Goal: Task Accomplishment & Management: Manage account settings

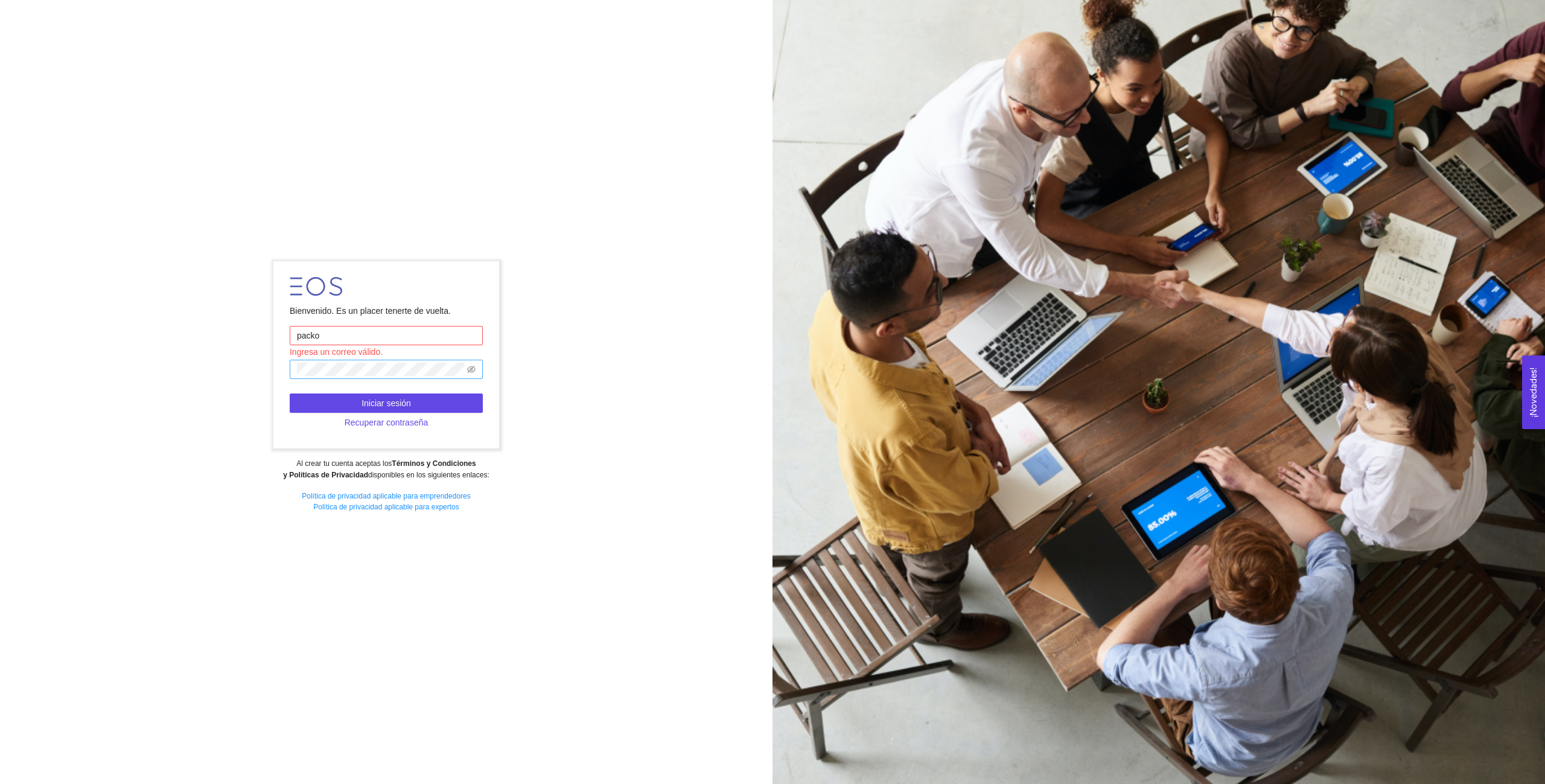
type input "[EMAIL_ADDRESS][DOMAIN_NAME]"
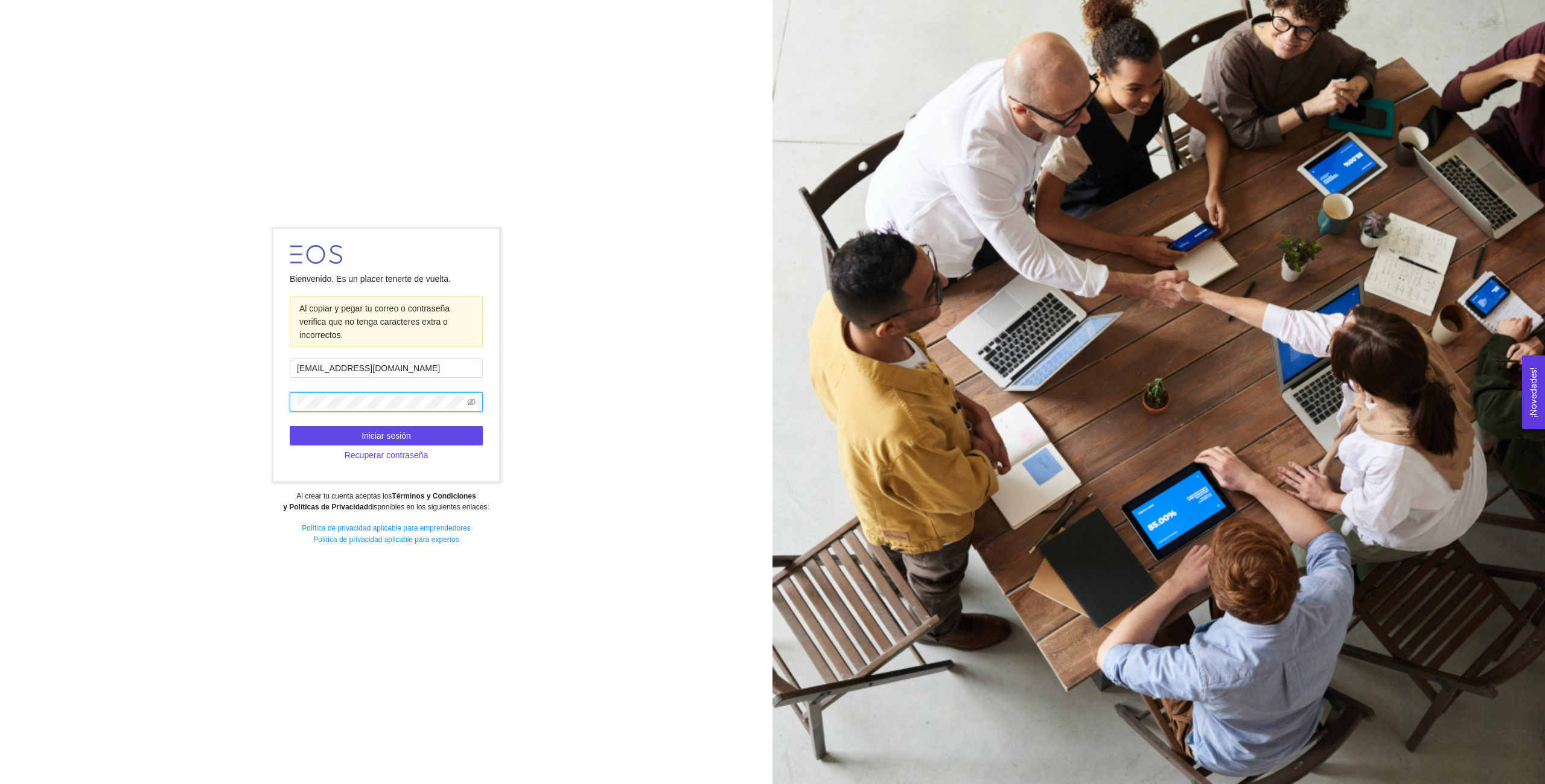
click at [554, 379] on div "Bienvenido. Es un placer tenerte de vuelta. Al copiar y pegar tu correo o contr…" at bounding box center [386, 392] width 772 height 342
click at [409, 427] on button "Iniciar sesión" at bounding box center [386, 435] width 193 height 19
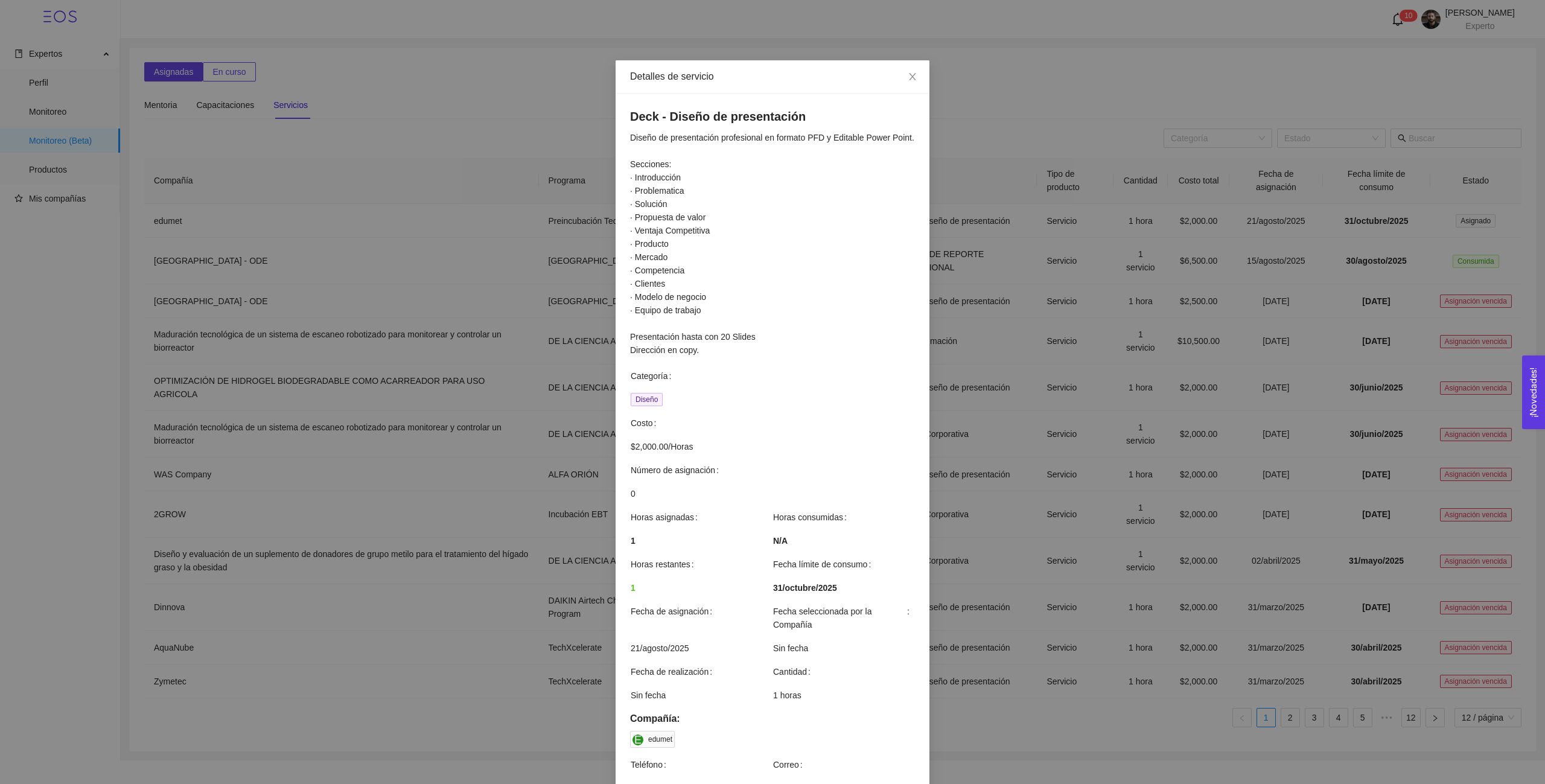
scroll to position [230, 0]
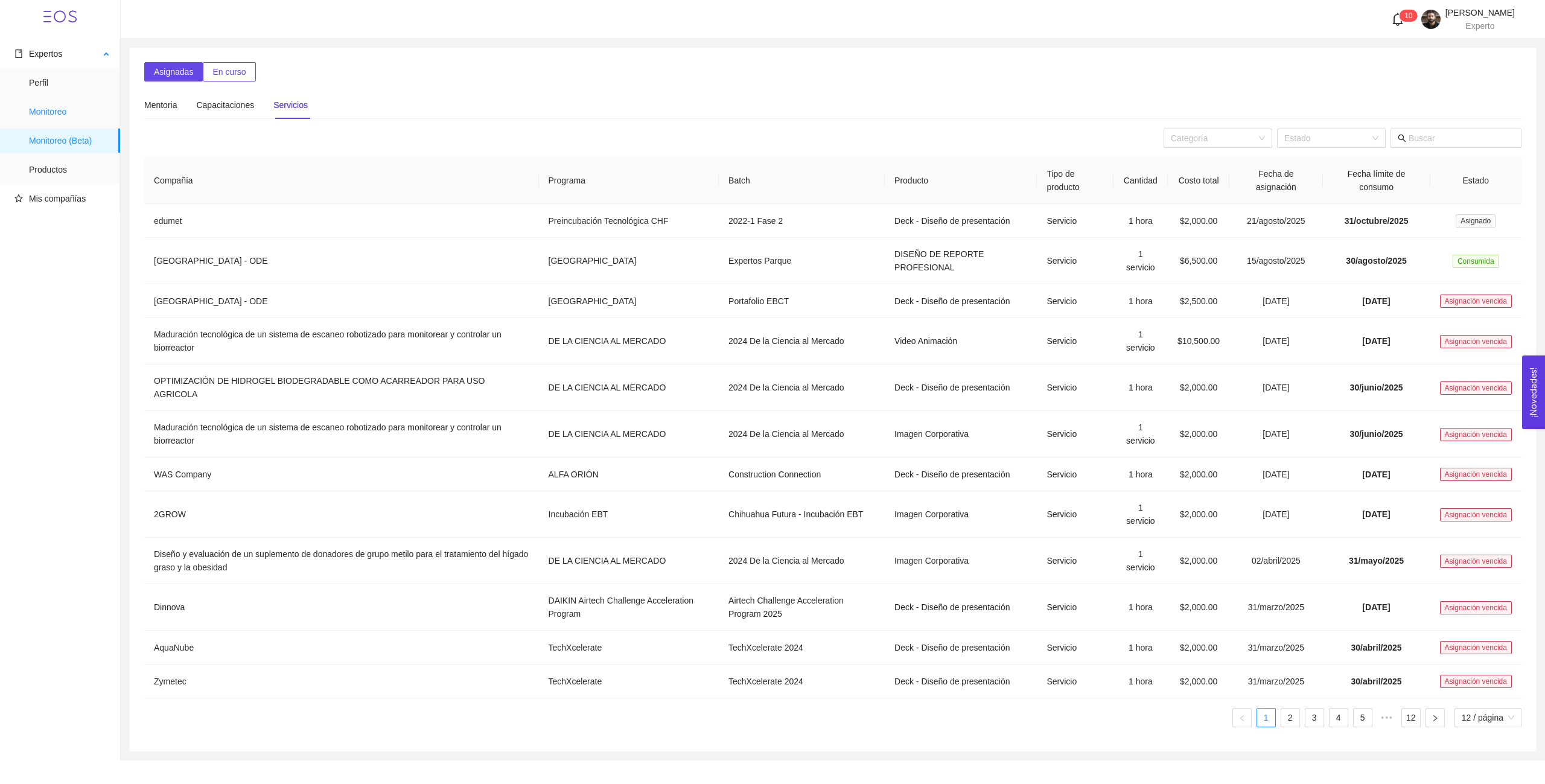
click at [63, 111] on span "Monitoreo" at bounding box center [70, 111] width 82 height 24
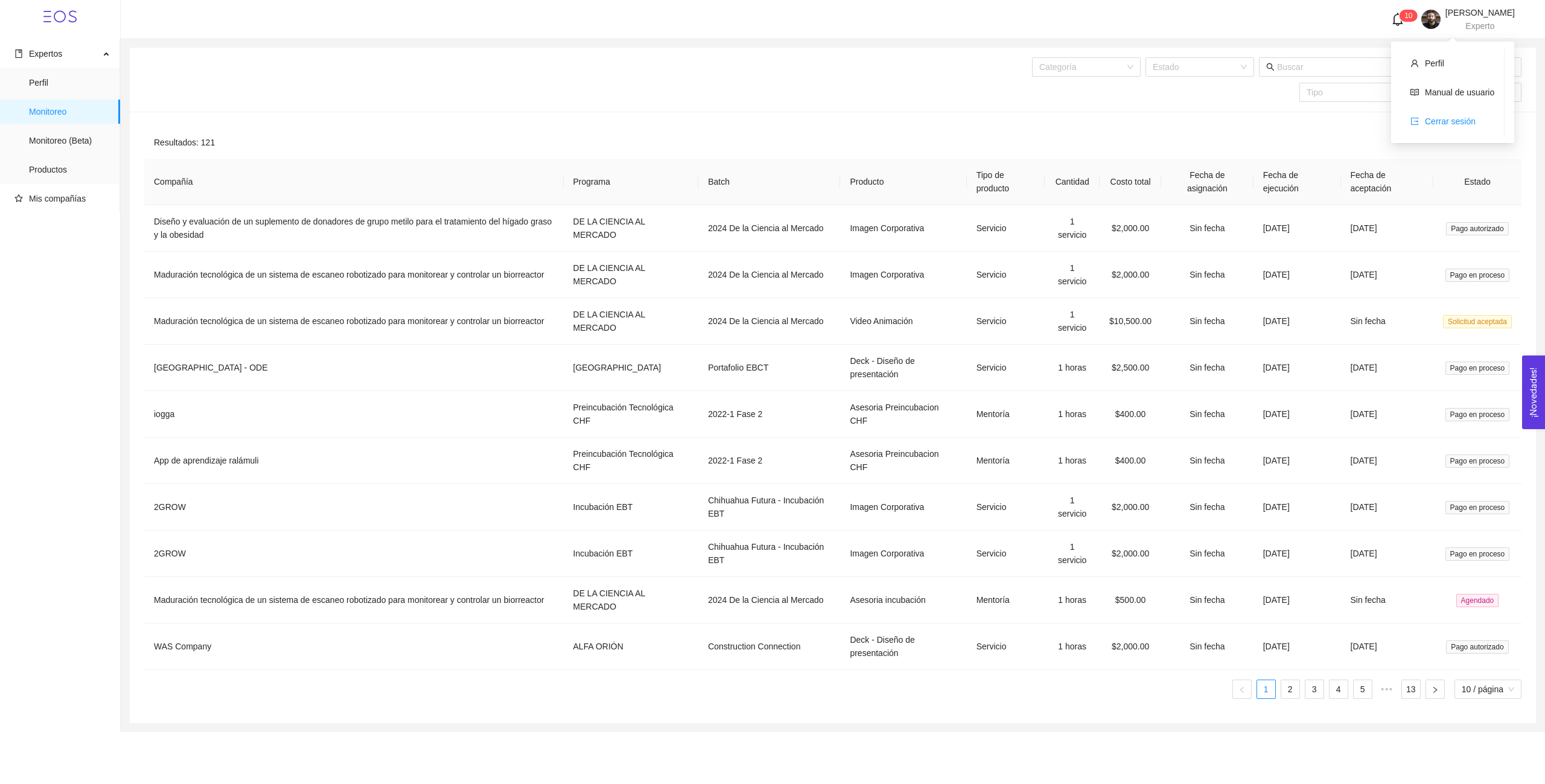
click at [1444, 123] on span "Cerrar sesión" at bounding box center [1450, 121] width 51 height 10
